Goal: Check status: Check status

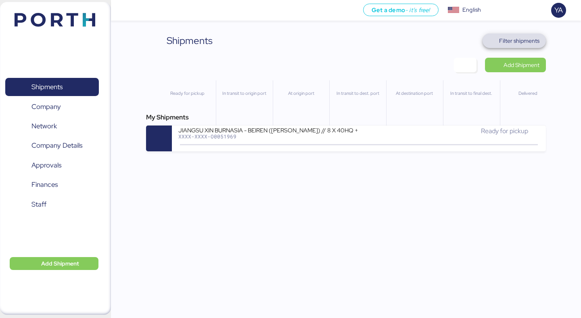
click at [524, 40] on span "Filter shipments" at bounding box center [519, 41] width 40 height 10
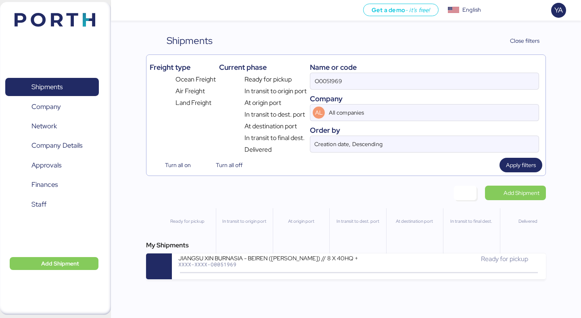
click at [409, 70] on div "Name or code" at bounding box center [424, 67] width 229 height 11
click at [407, 78] on input "O0051969" at bounding box center [424, 81] width 228 height 16
paste input "2010"
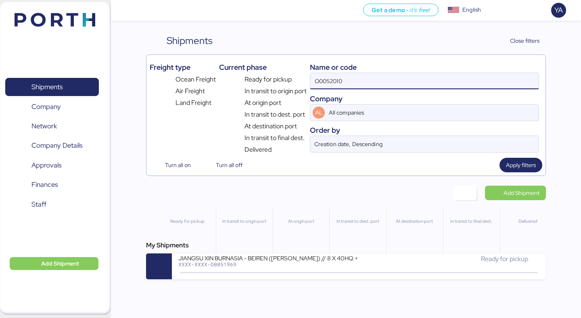
type input "O0052010"
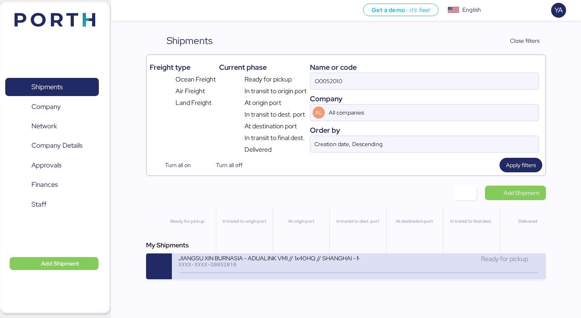
click at [297, 257] on div "JIANGSU XIN BURNASIA - ADUALINK VMI // 1x40HQ // SHANGHAI - MANZANILLO / HBL: B…" at bounding box center [268, 257] width 180 height 7
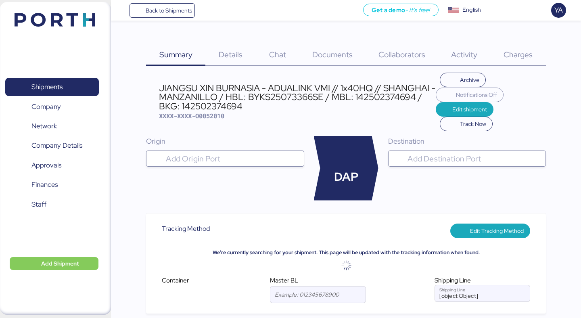
click at [517, 46] on div "Charges 0" at bounding box center [517, 49] width 55 height 33
